Goal: Task Accomplishment & Management: Manage account settings

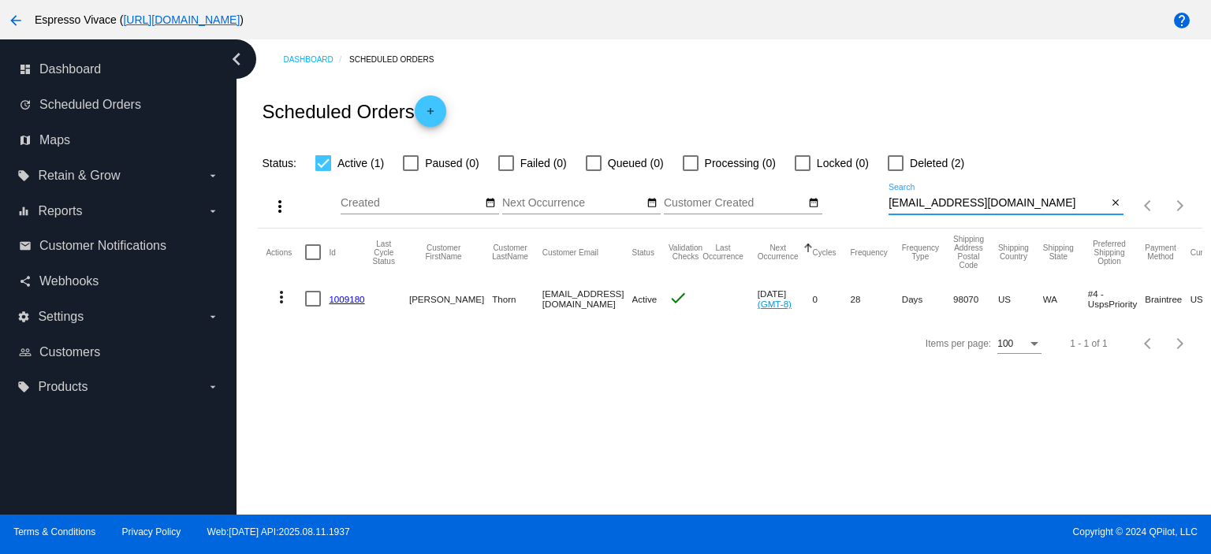
drag, startPoint x: 1015, startPoint y: 201, endPoint x: 865, endPoint y: 191, distance: 150.9
click at [866, 192] on div "more_vert Aug Jan Feb Mar [DATE]" at bounding box center [730, 201] width 944 height 56
paste input "[PERSON_NAME]"
type input "[PERSON_NAME][EMAIL_ADDRESS][DOMAIN_NAME]"
click at [334, 300] on link "367907" at bounding box center [344, 299] width 31 height 10
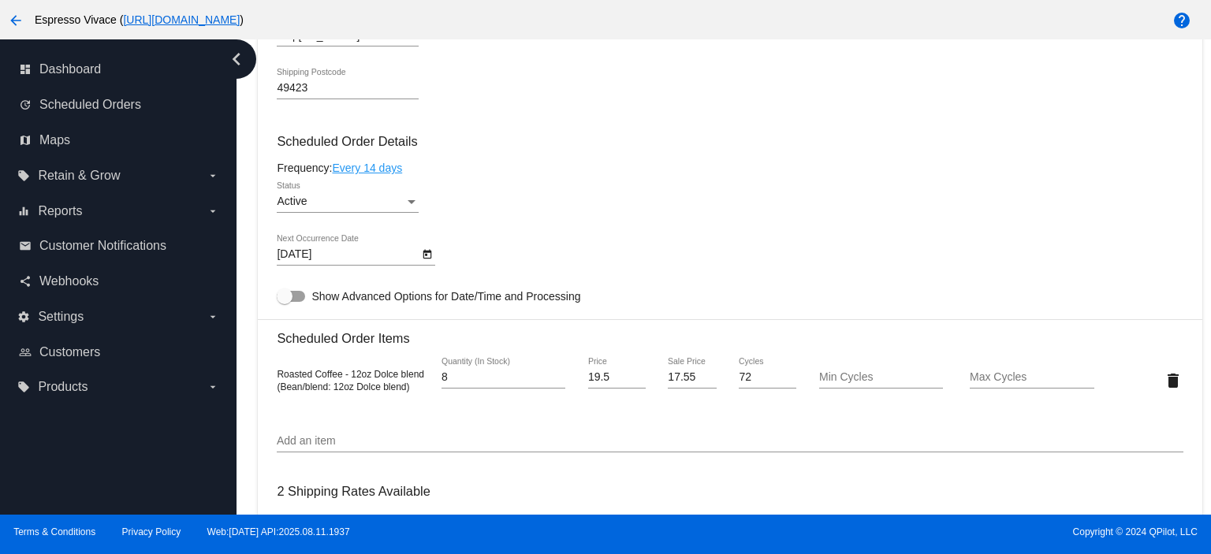
scroll to position [867, 0]
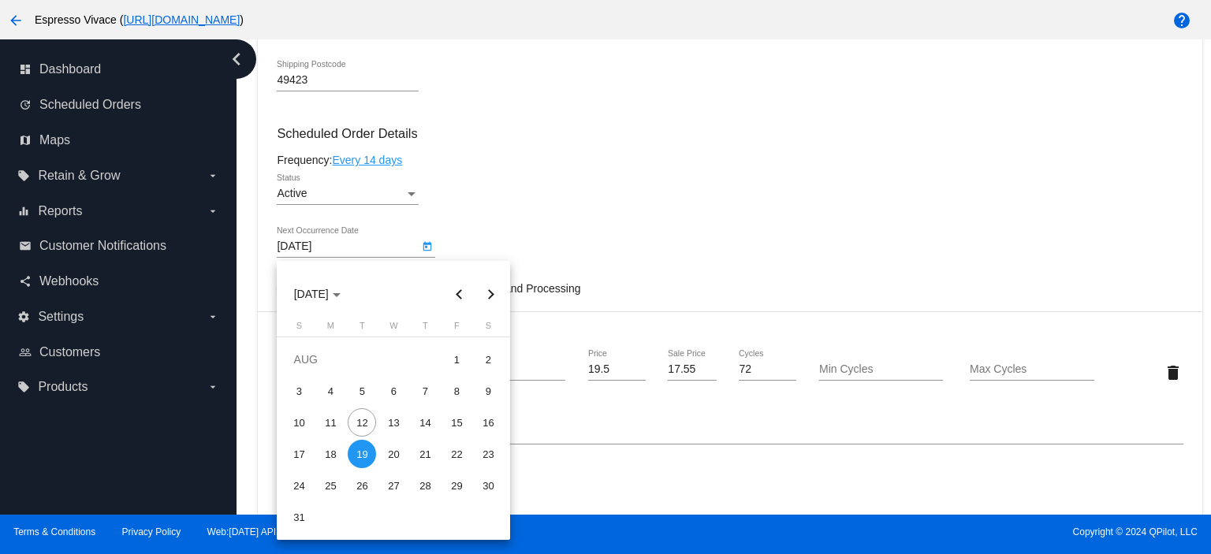
click at [348, 254] on body "arrow_back Espresso Vivace ( [URL][DOMAIN_NAME] ) help dashboard Dashboard upda…" at bounding box center [605, 277] width 1211 height 554
click at [489, 302] on button "Next month" at bounding box center [491, 294] width 32 height 32
click at [363, 451] on div "16" at bounding box center [362, 454] width 28 height 28
type input "[DATE]"
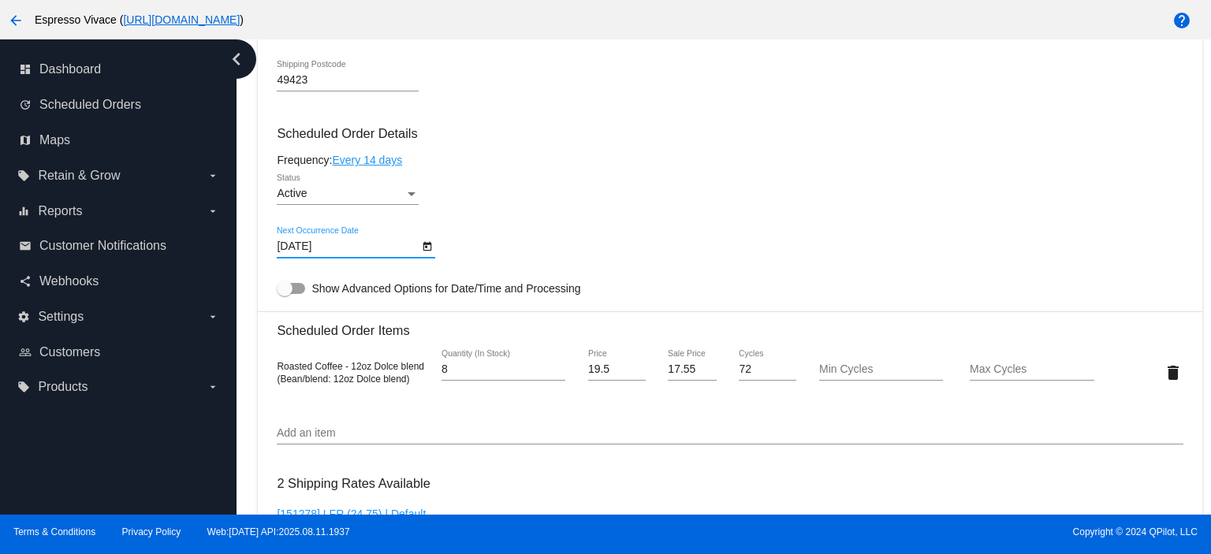
click at [293, 294] on div at bounding box center [291, 288] width 28 height 11
click at [285, 295] on input "Show Advanced Options for Date/Time and Processing" at bounding box center [284, 294] width 1 height 1
checkbox input "true"
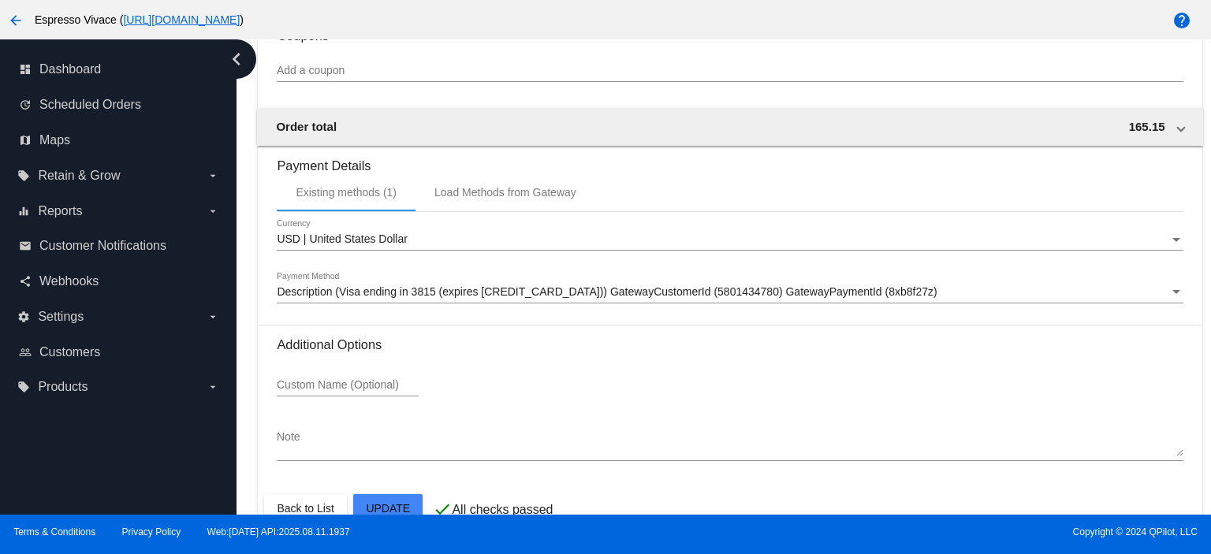
scroll to position [1837, 0]
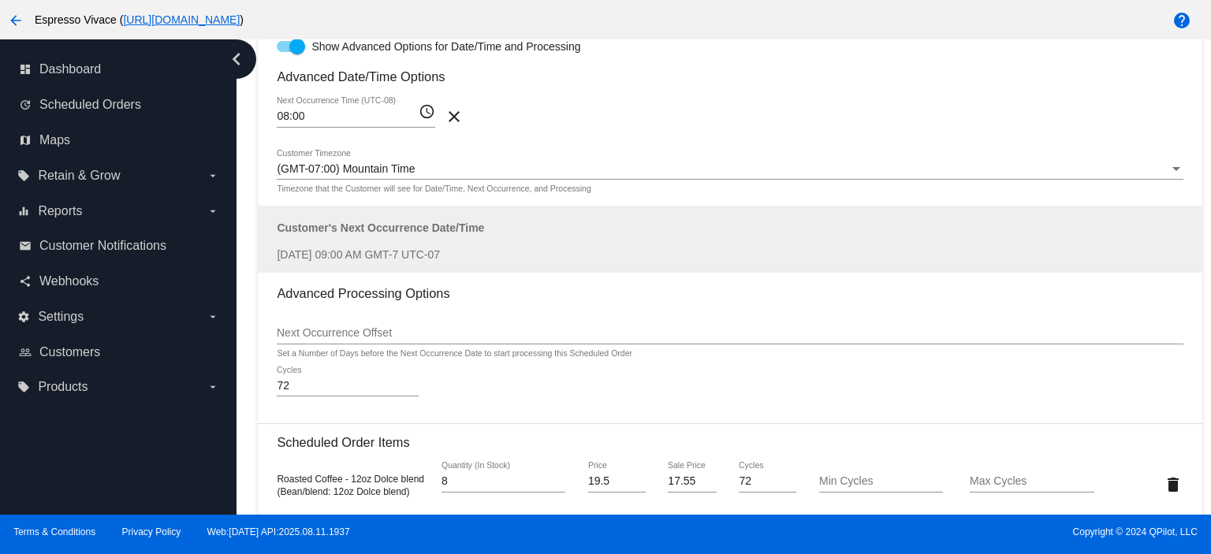
scroll to position [891, 0]
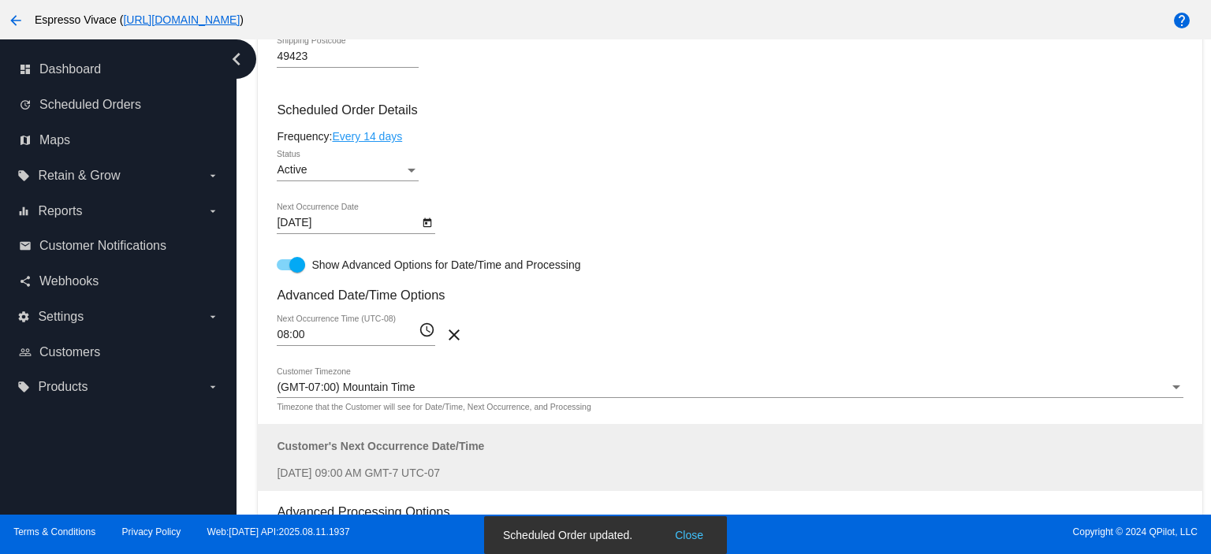
click at [354, 225] on body "arrow_back Espresso Vivace ( [URL][DOMAIN_NAME] ) help dashboard Dashboard upda…" at bounding box center [605, 277] width 1211 height 554
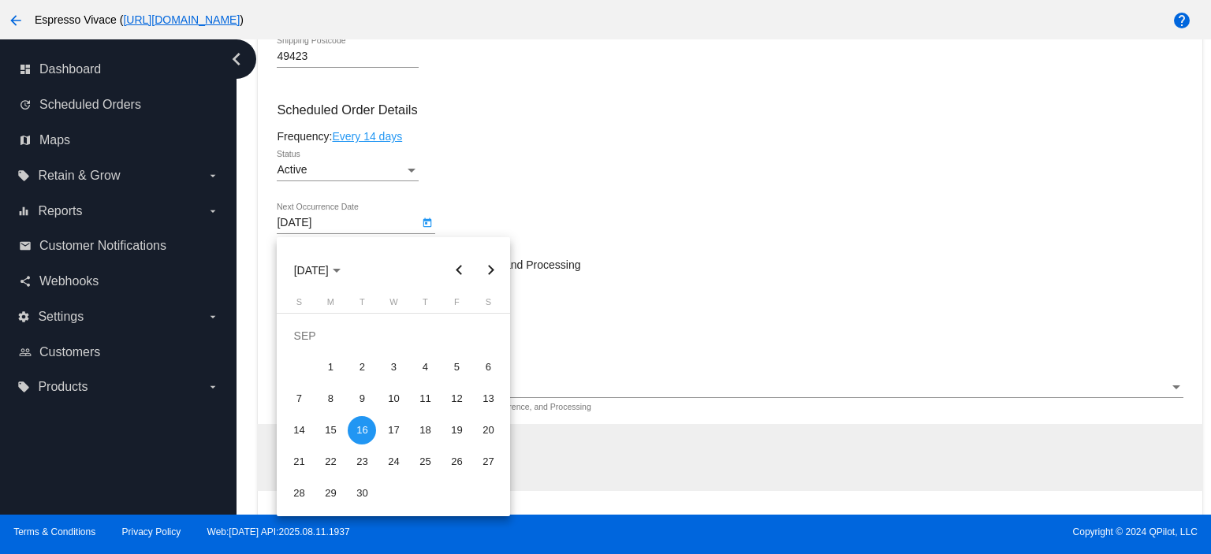
click at [462, 270] on button "Previous month" at bounding box center [459, 271] width 32 height 32
click at [491, 267] on button "Next month" at bounding box center [491, 271] width 32 height 32
click at [609, 221] on div at bounding box center [605, 277] width 1211 height 554
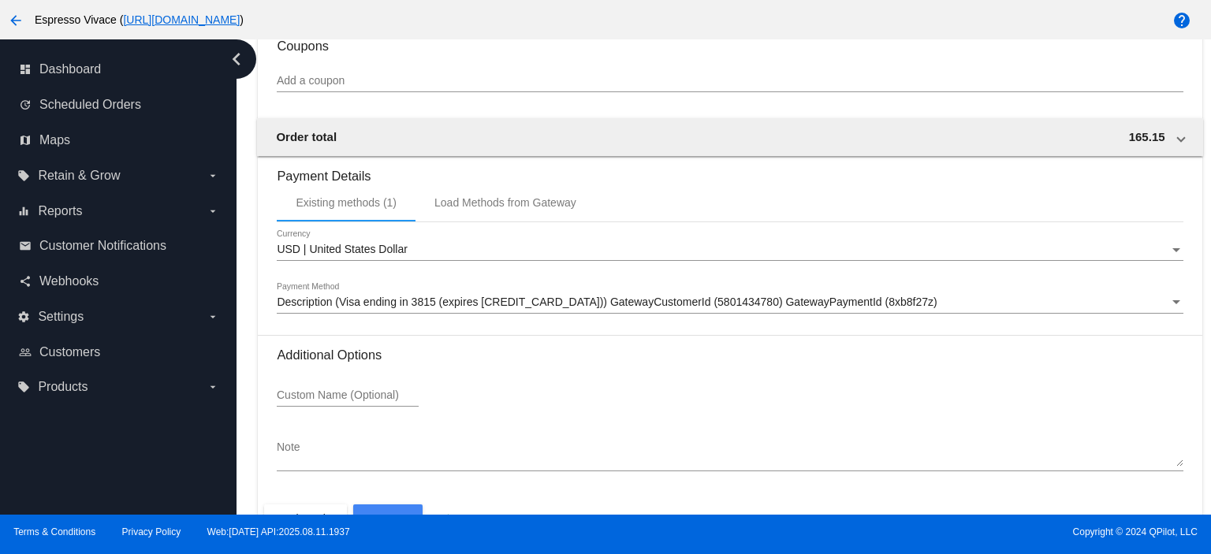
scroll to position [1837, 0]
